Goal: Transaction & Acquisition: Book appointment/travel/reservation

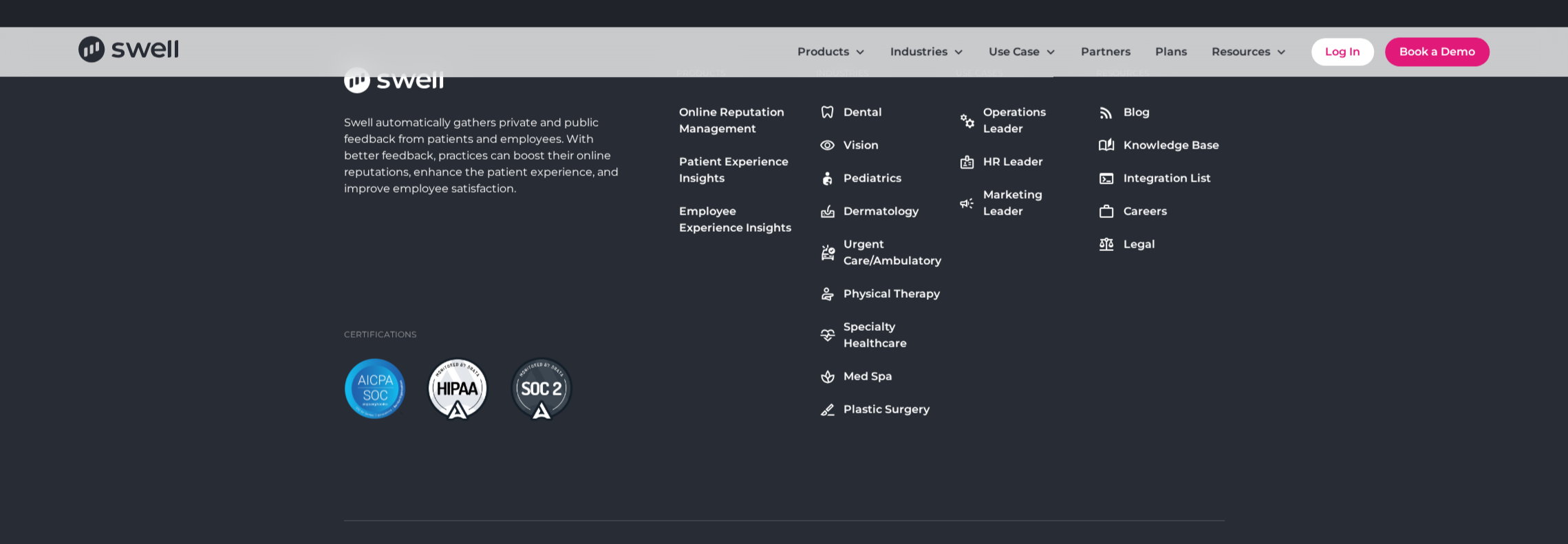
scroll to position [7052, 0]
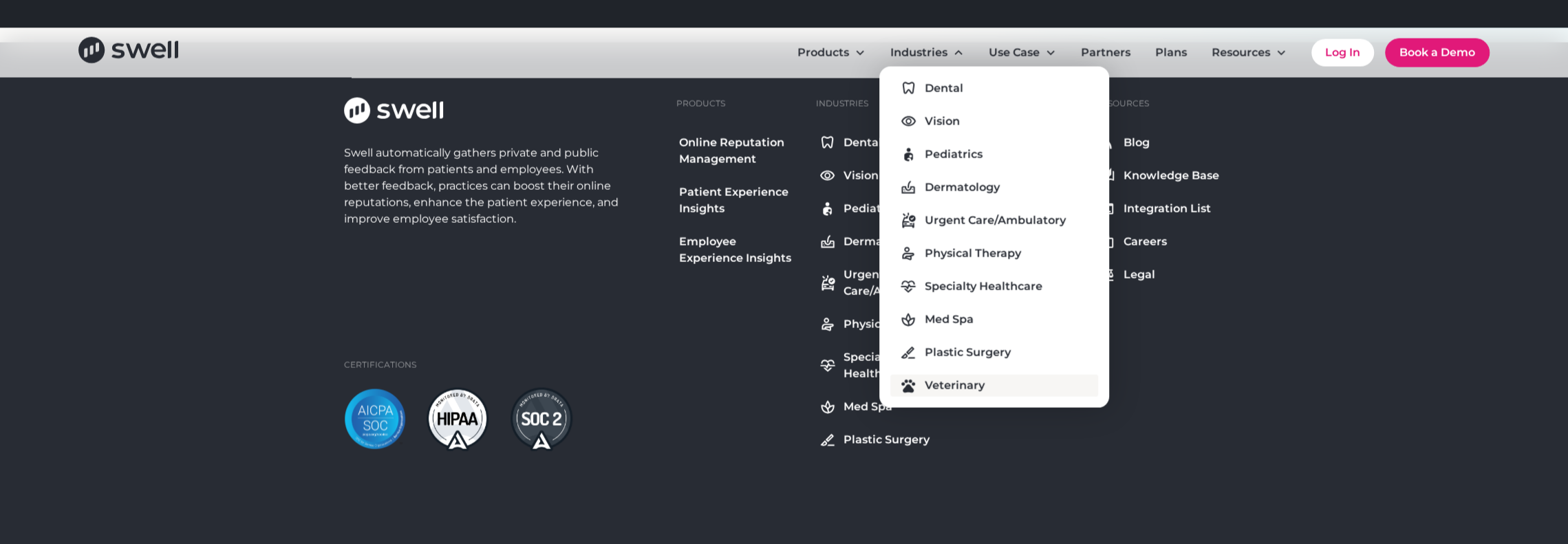
click at [927, 389] on div "Veterinary" at bounding box center [954, 385] width 60 height 17
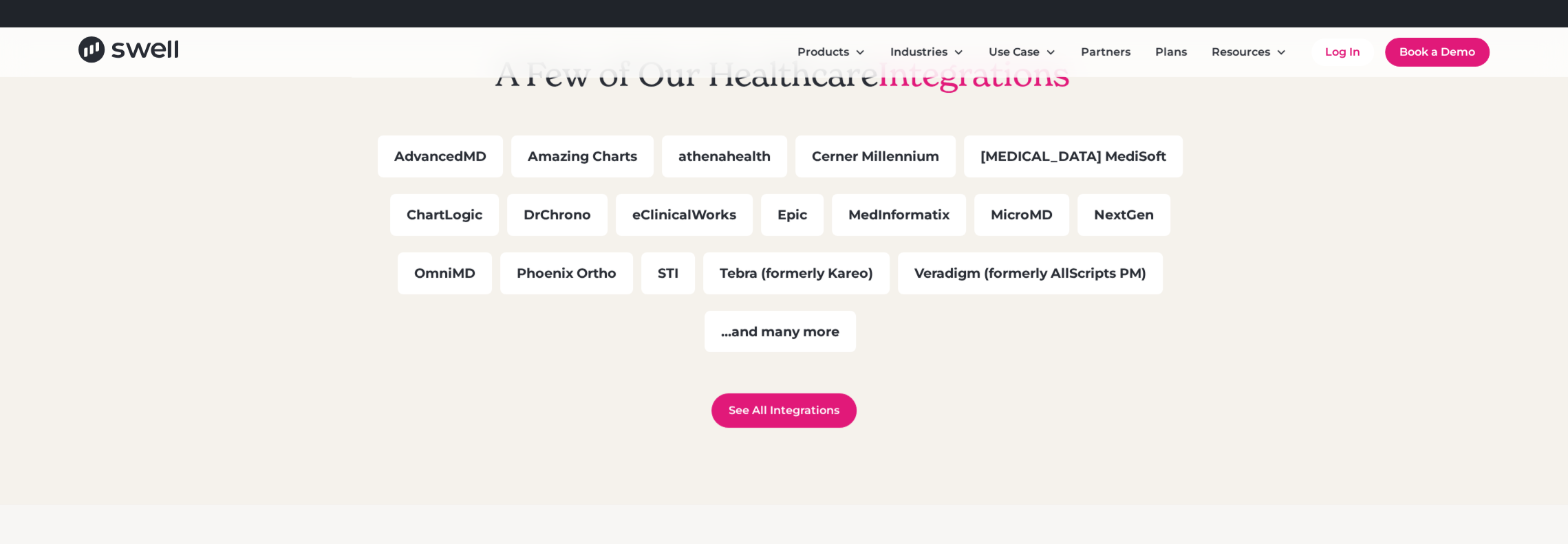
scroll to position [3853, 0]
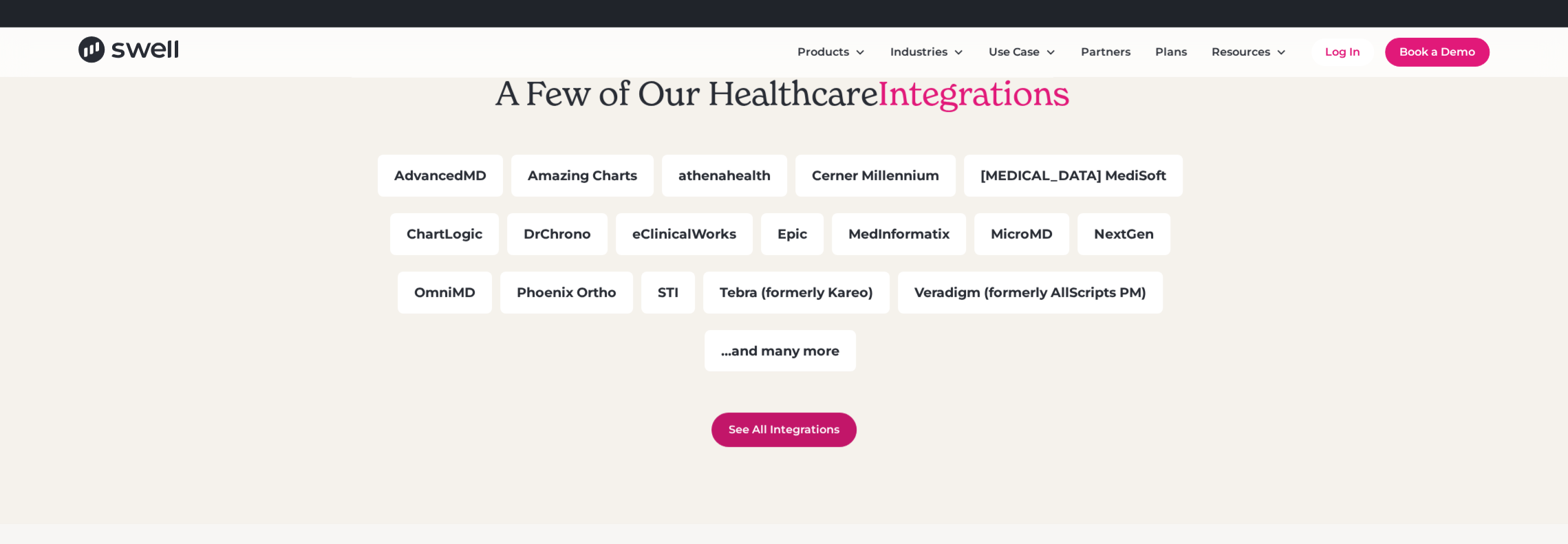
click at [809, 413] on link "See All Integrations" at bounding box center [783, 430] width 145 height 35
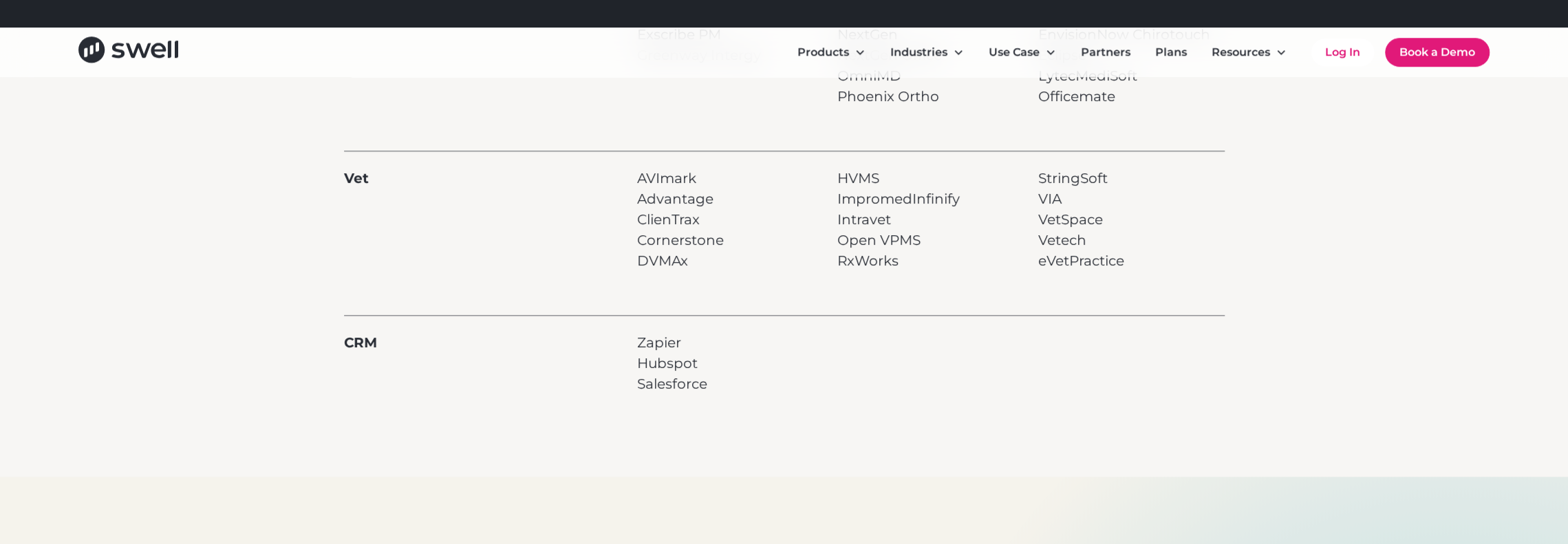
scroll to position [1032, 0]
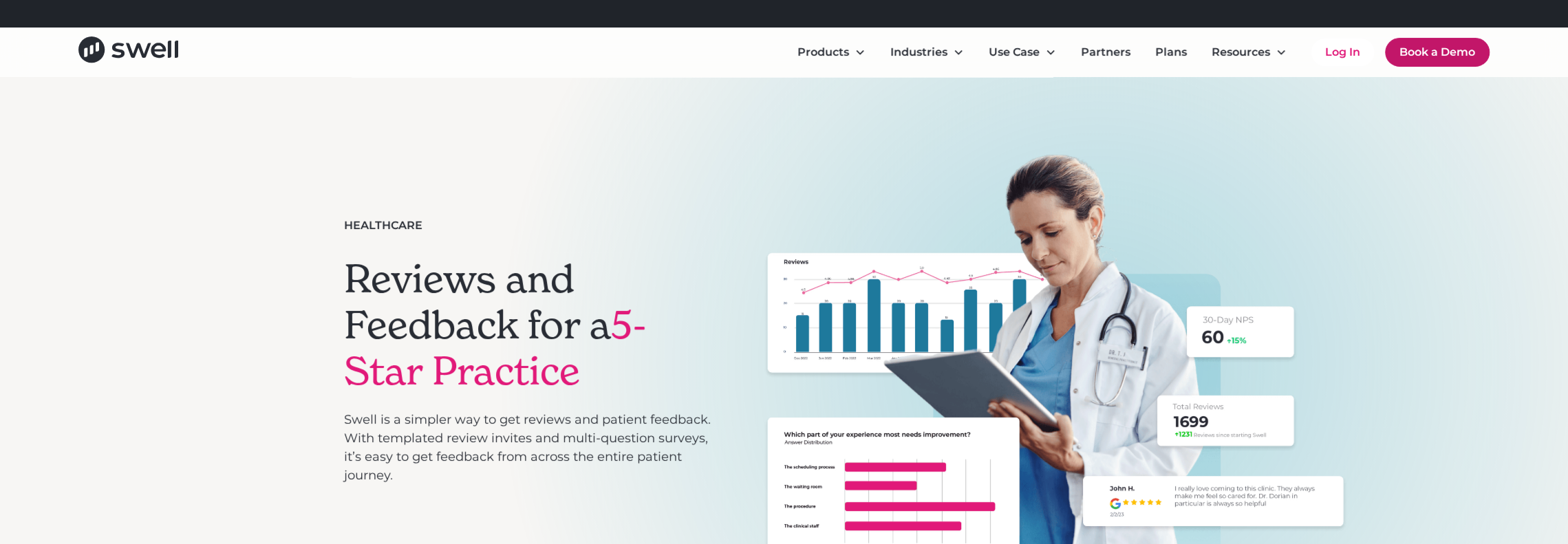
click at [1451, 46] on link "Book a Demo" at bounding box center [1437, 52] width 104 height 29
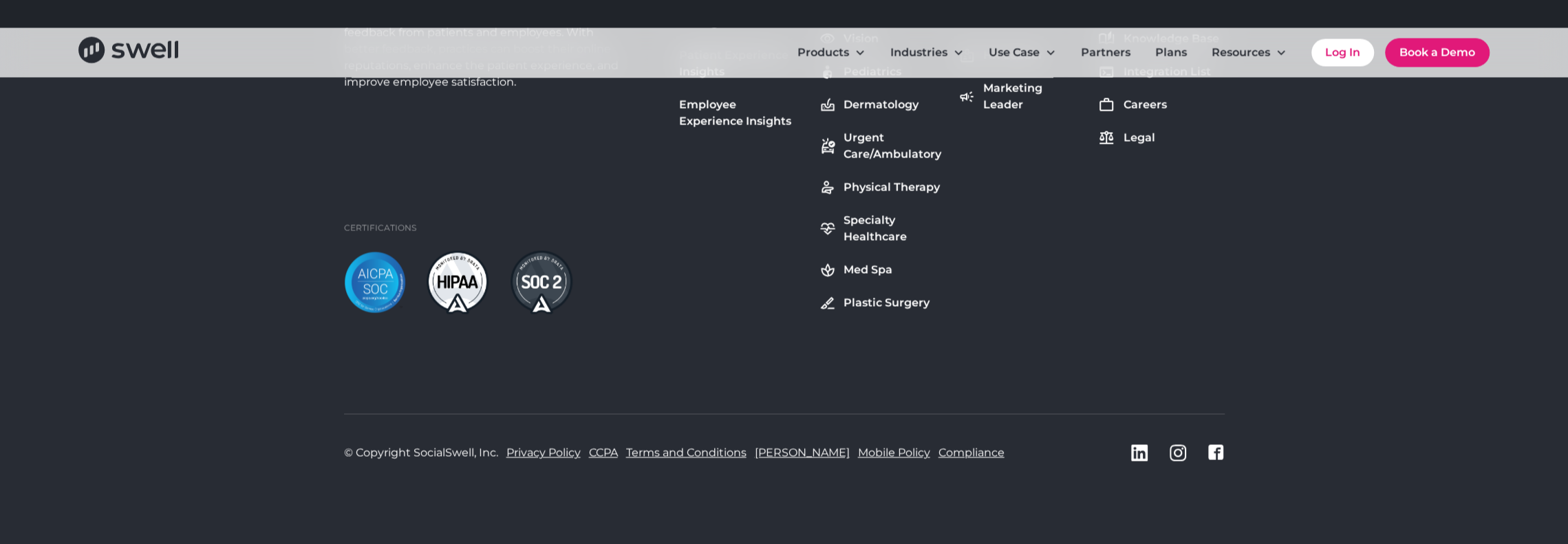
scroll to position [2288, 0]
click at [1187, 460] on div "© Copyright SocialSwell, Inc. Privacy Policy CCPA Terms and Conditions [PERSON_…" at bounding box center [784, 451] width 881 height 77
click at [1179, 454] on icon "Instagram icon" at bounding box center [1178, 452] width 17 height 17
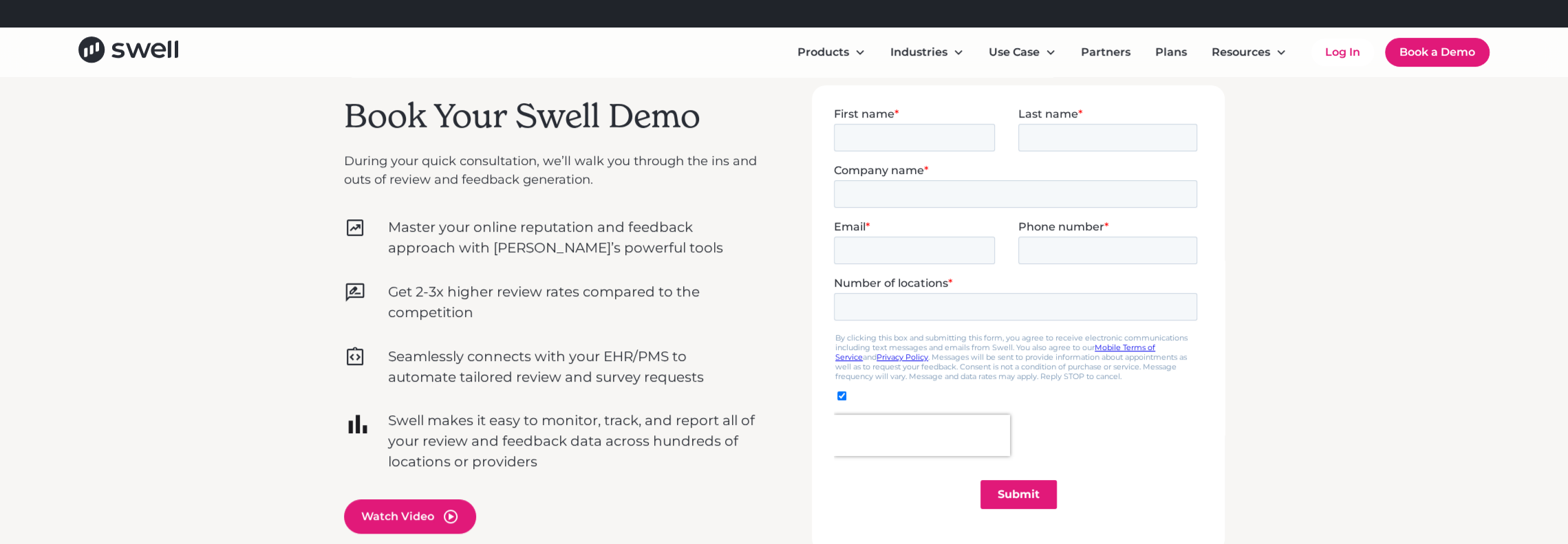
scroll to position [344, 0]
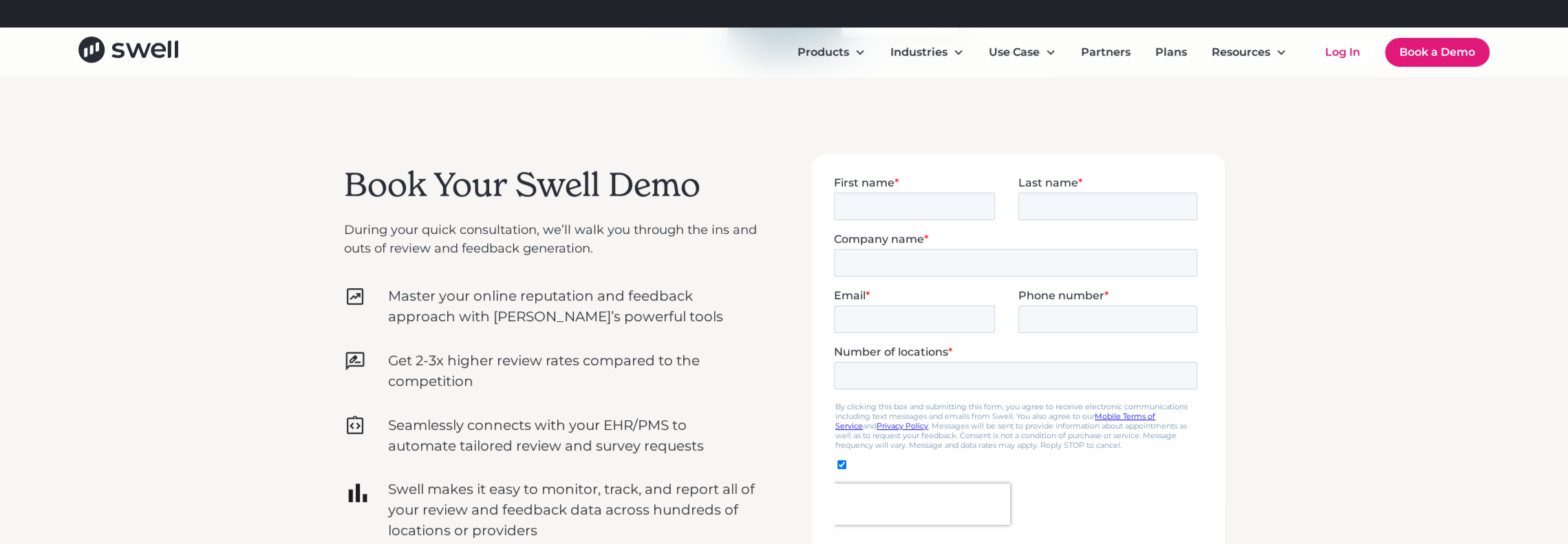
click at [608, 276] on div "Book Your Swell Demo During your quick consultation, we’ll walk you through the…" at bounding box center [550, 389] width 413 height 470
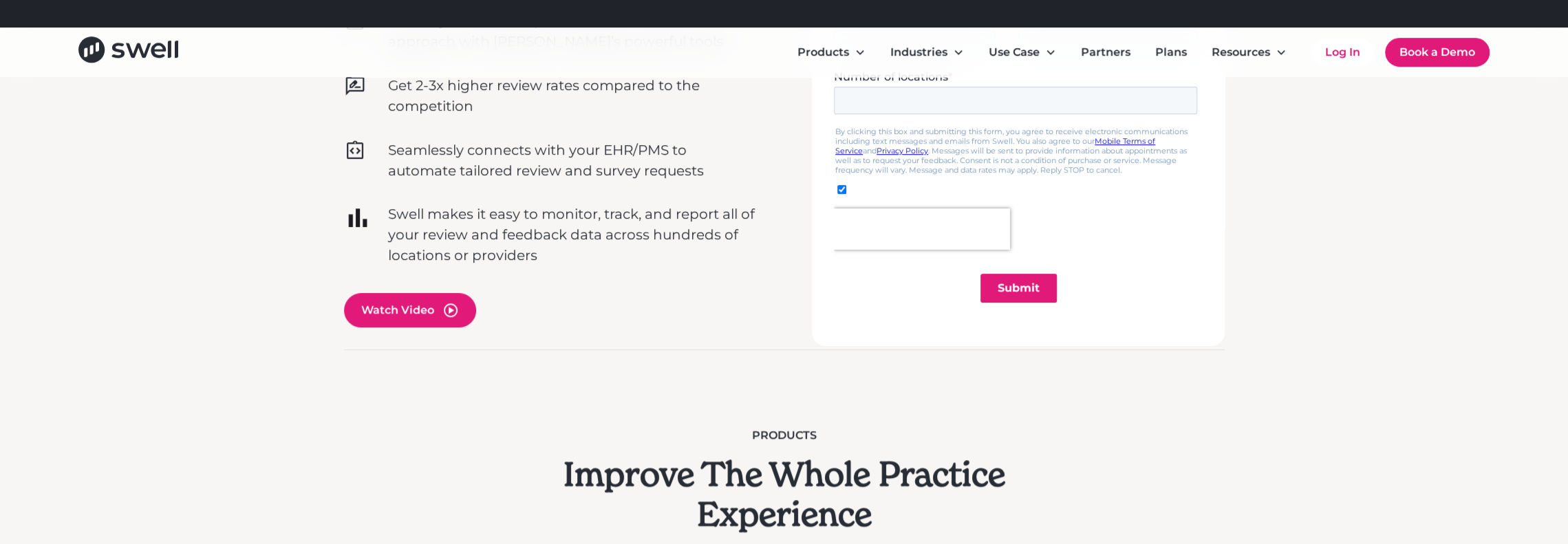
scroll to position [275, 0]
